Goal: Task Accomplishment & Management: Manage account settings

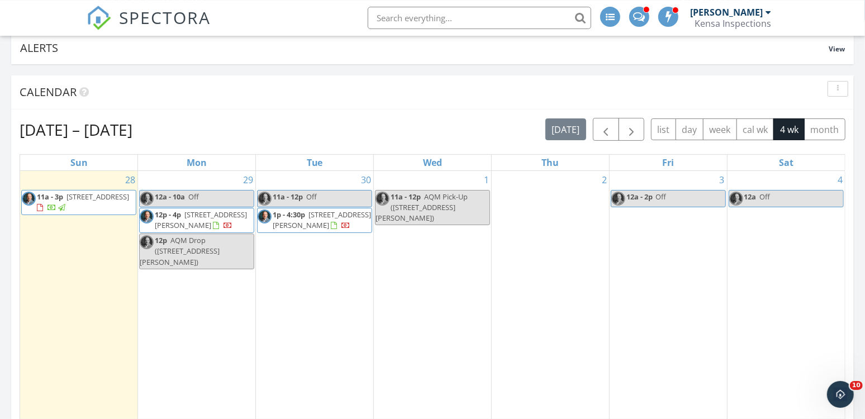
scroll to position [1214, 866]
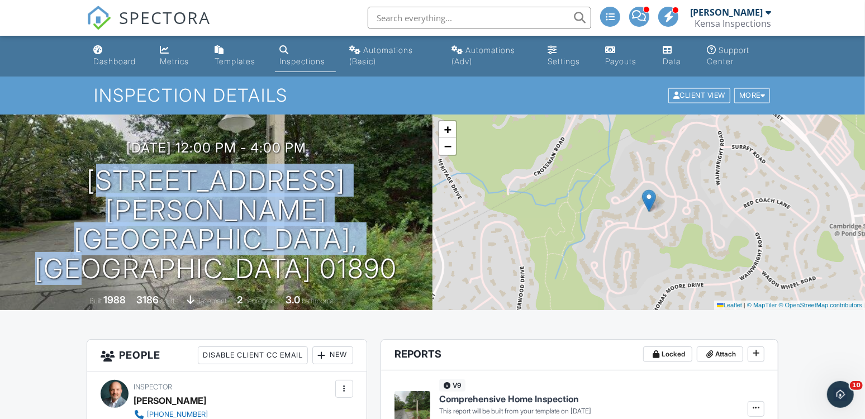
drag, startPoint x: 75, startPoint y: 215, endPoint x: 418, endPoint y: 239, distance: 343.5
click at [418, 239] on div "[DATE] 12:00 pm - 4:00 pm [STREET_ADDRESS][PERSON_NAME] [GEOGRAPHIC_DATA], MA 0…" at bounding box center [216, 212] width 433 height 144
